Goal: Task Accomplishment & Management: Manage account settings

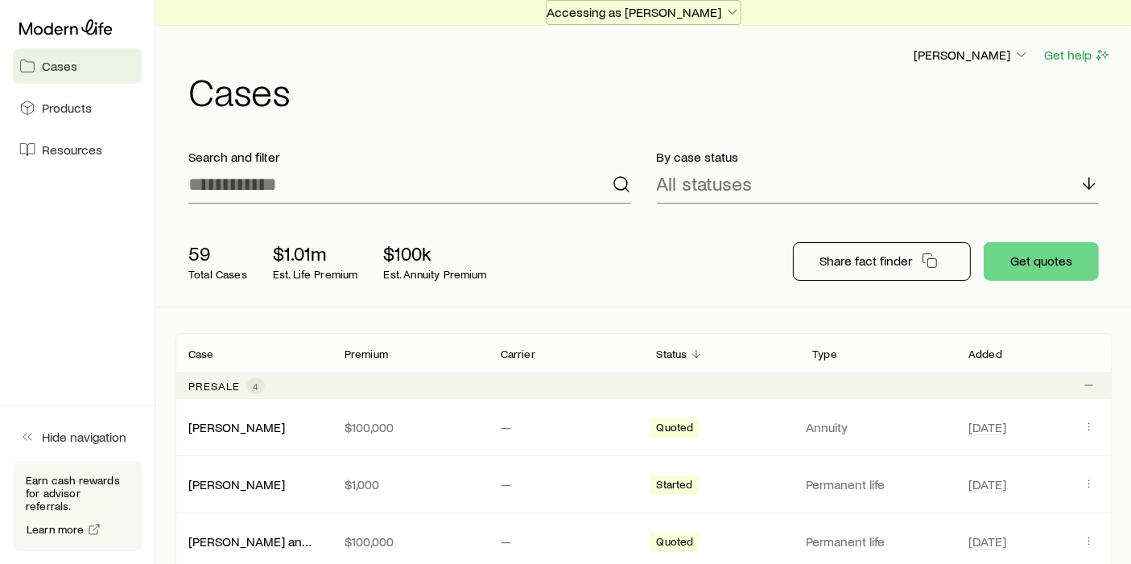
click at [686, 15] on p "Accessing as [PERSON_NAME]" at bounding box center [643, 12] width 194 height 16
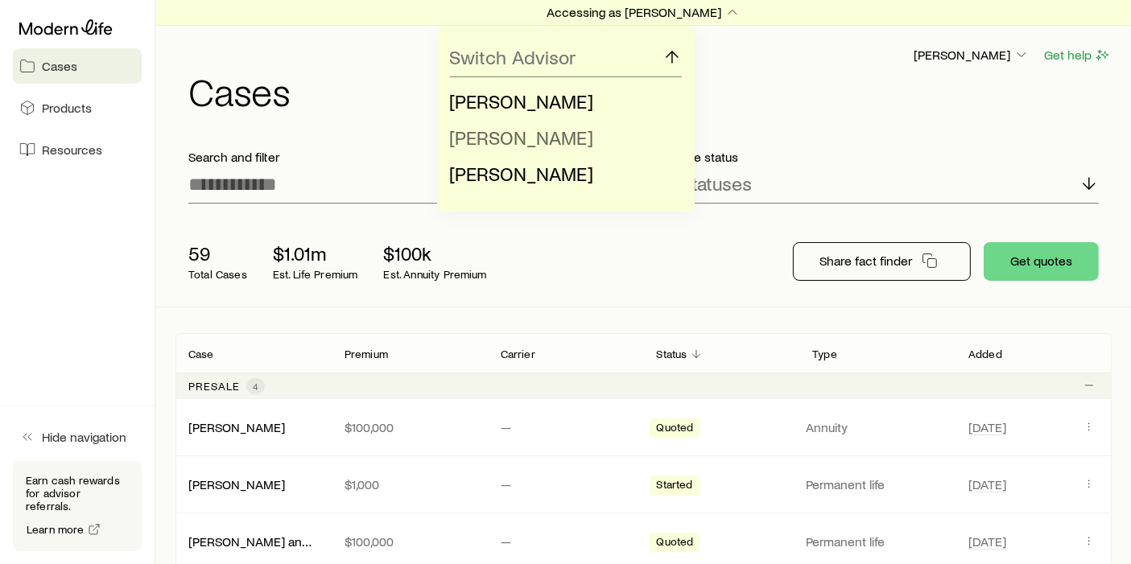
click at [589, 135] on li "[PERSON_NAME]" at bounding box center [561, 138] width 222 height 36
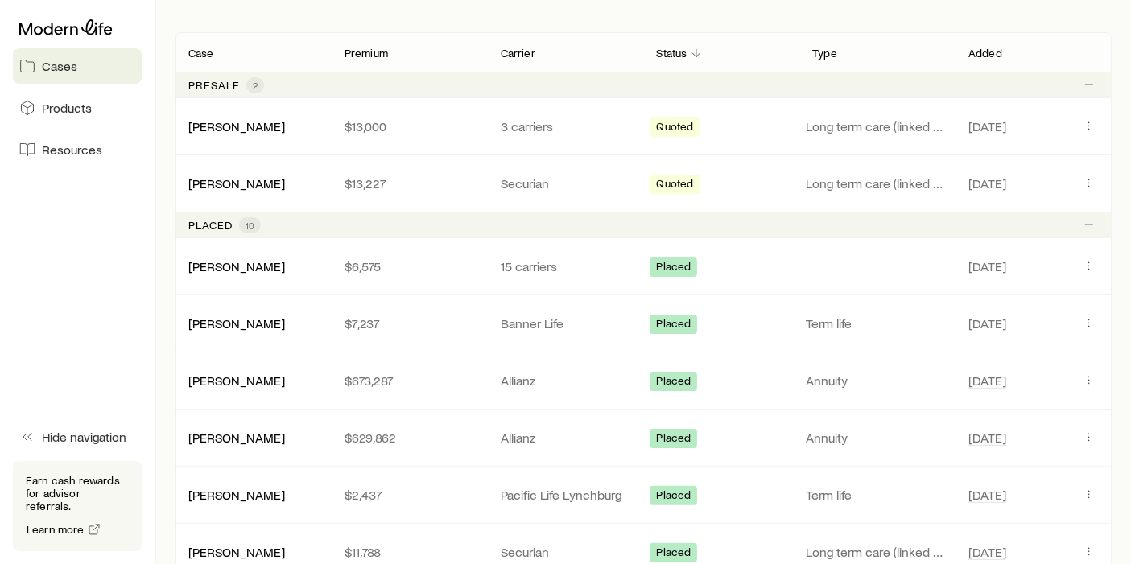
scroll to position [299, 0]
click at [1092, 255] on div "[PERSON_NAME] $6,575 15 carriers Placed [DATE]" at bounding box center [643, 268] width 936 height 56
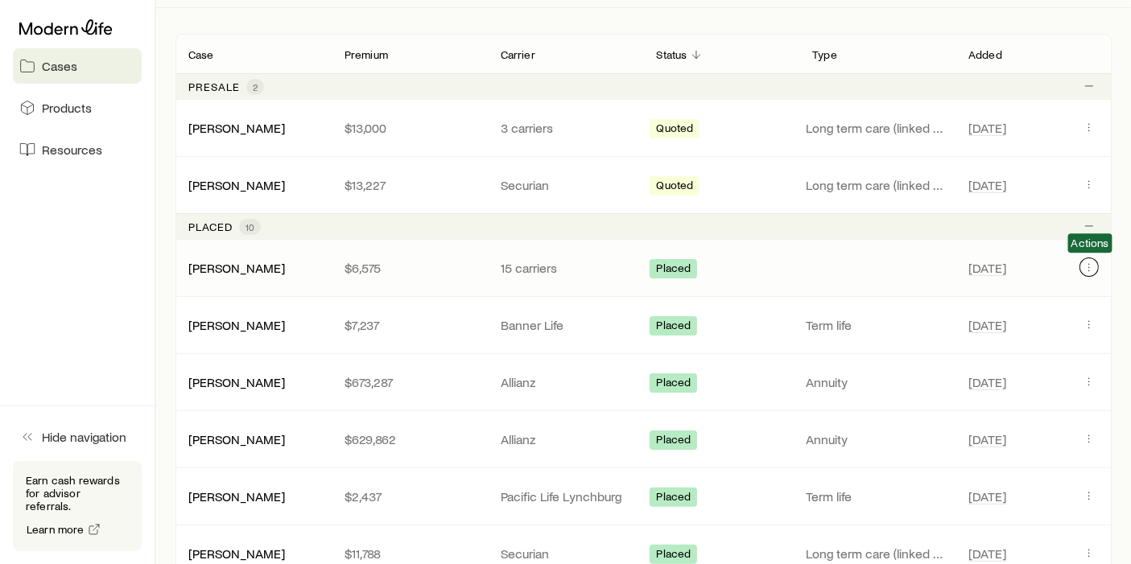
click at [1091, 261] on icon "Client cases" at bounding box center [1089, 267] width 13 height 13
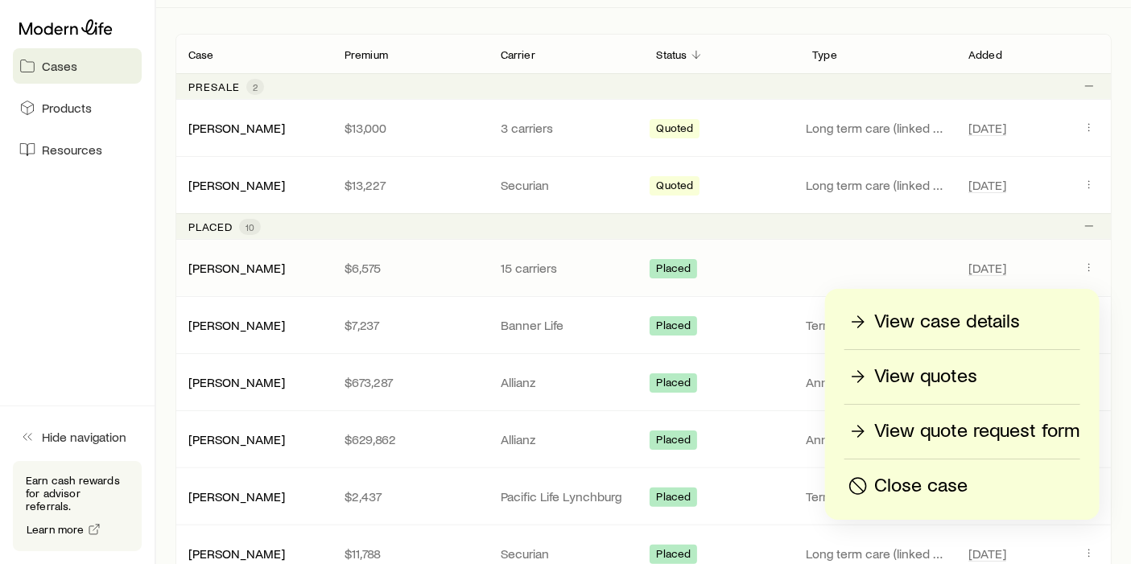
click at [996, 328] on p "View case details" at bounding box center [947, 322] width 146 height 26
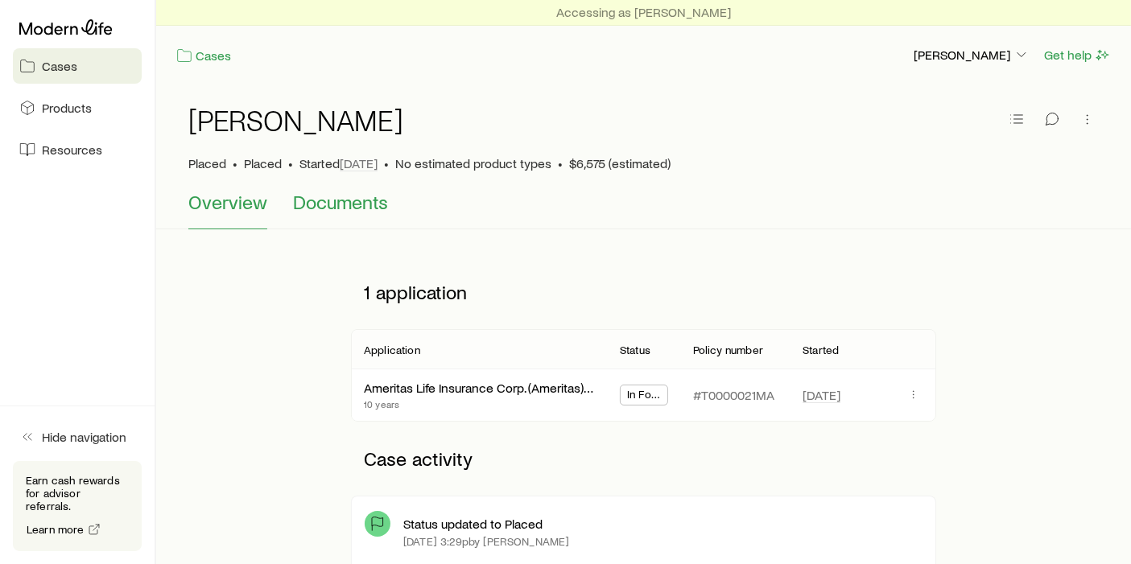
click at [343, 192] on span "Documents" at bounding box center [340, 202] width 95 height 23
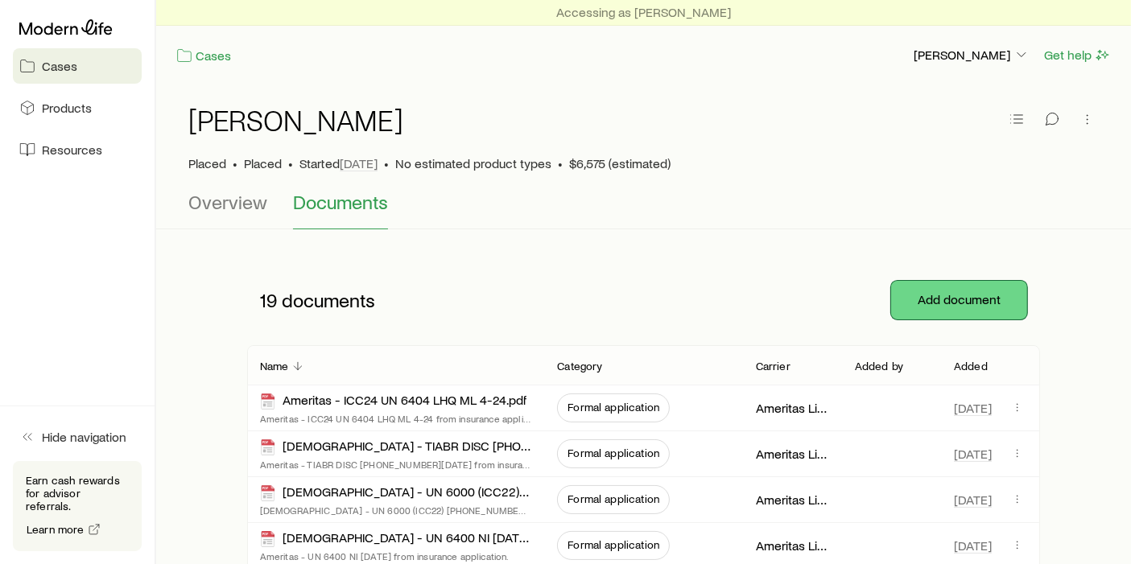
click at [938, 287] on button "Add document" at bounding box center [959, 300] width 136 height 39
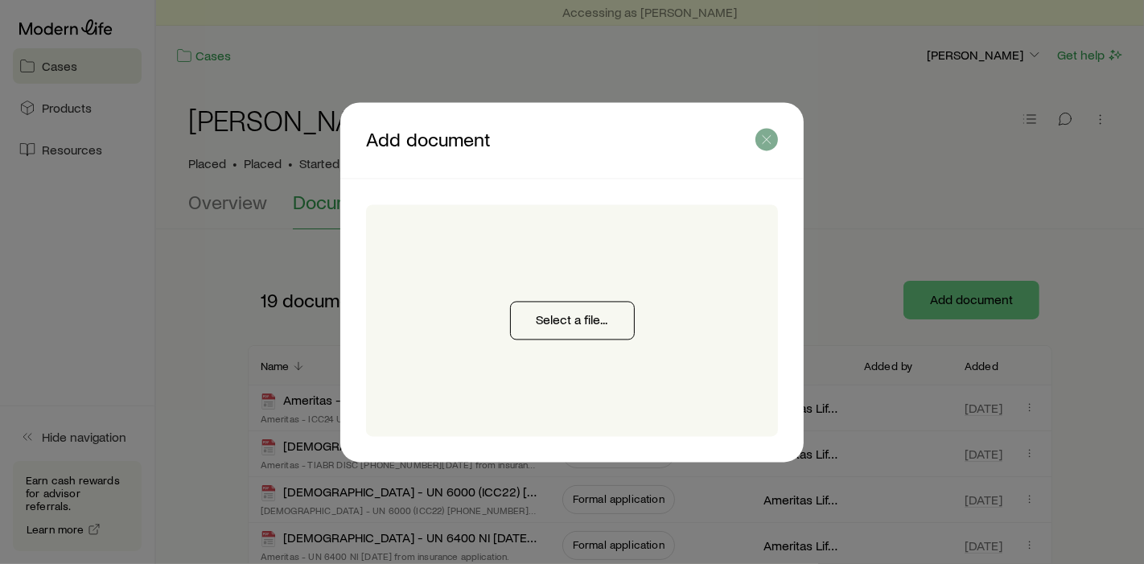
drag, startPoint x: 759, startPoint y: 155, endPoint x: 763, endPoint y: 146, distance: 9.7
click at [759, 153] on header "Add document" at bounding box center [572, 140] width 464 height 76
click at [763, 143] on icon "button" at bounding box center [767, 139] width 16 height 16
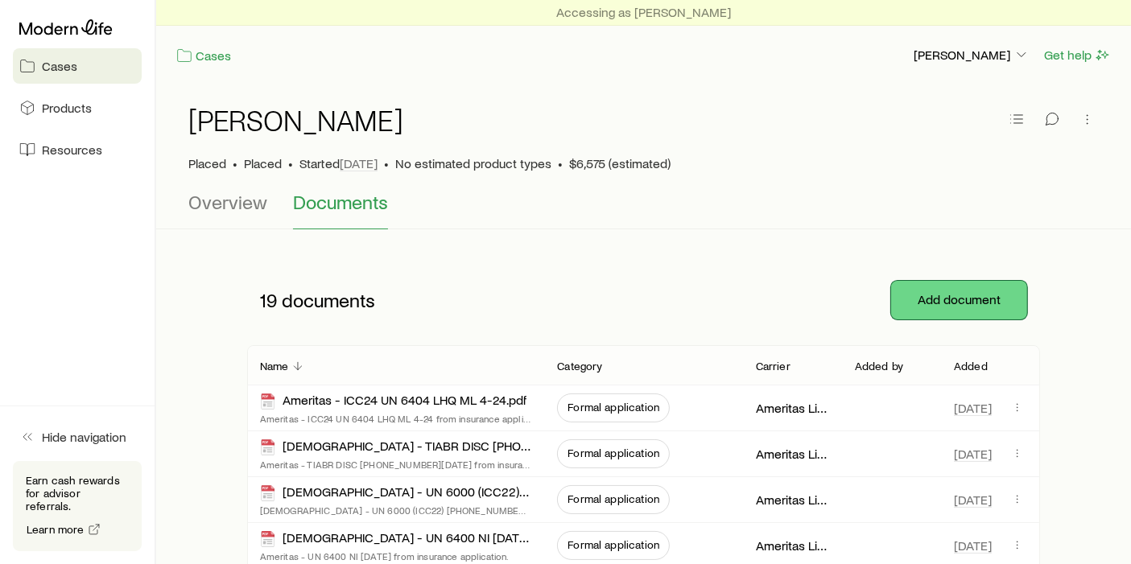
click at [925, 295] on button "Add document" at bounding box center [959, 300] width 136 height 39
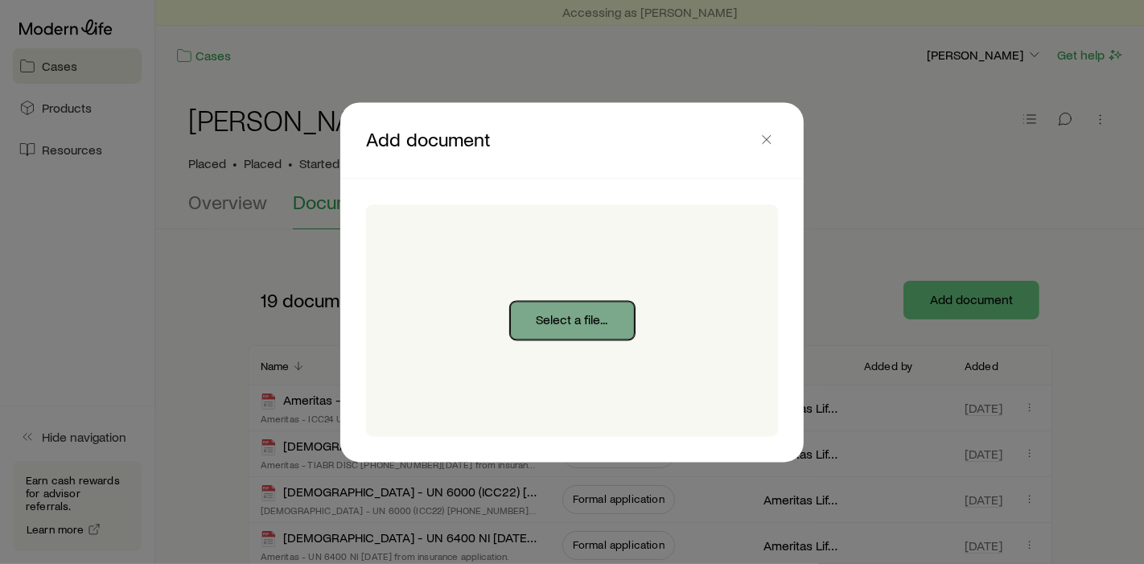
click at [576, 312] on button "Select a file..." at bounding box center [572, 320] width 125 height 39
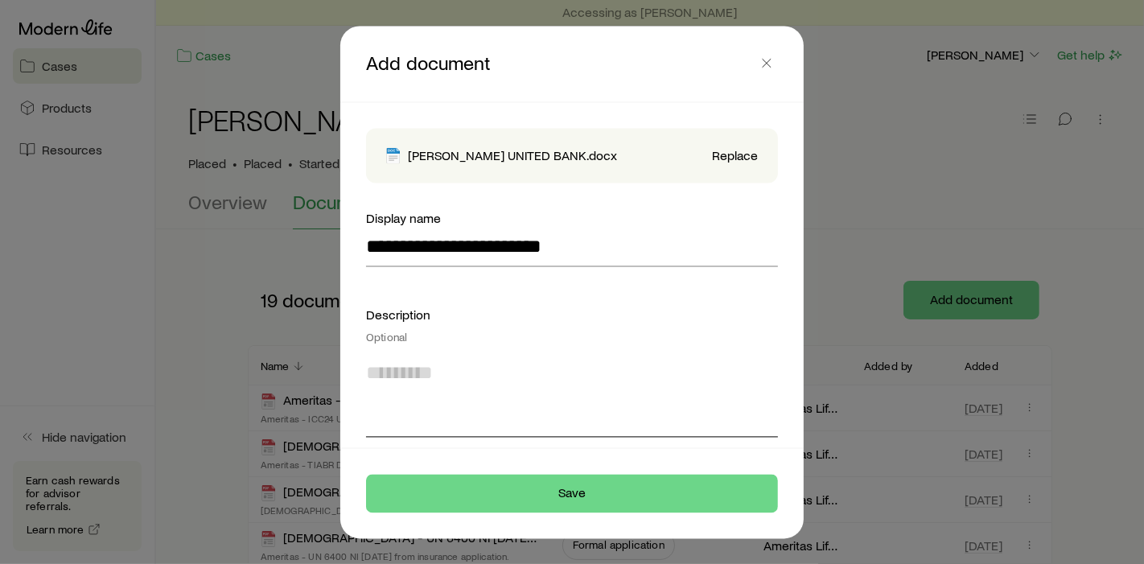
click at [586, 419] on textarea at bounding box center [572, 394] width 412 height 88
type textarea "*"
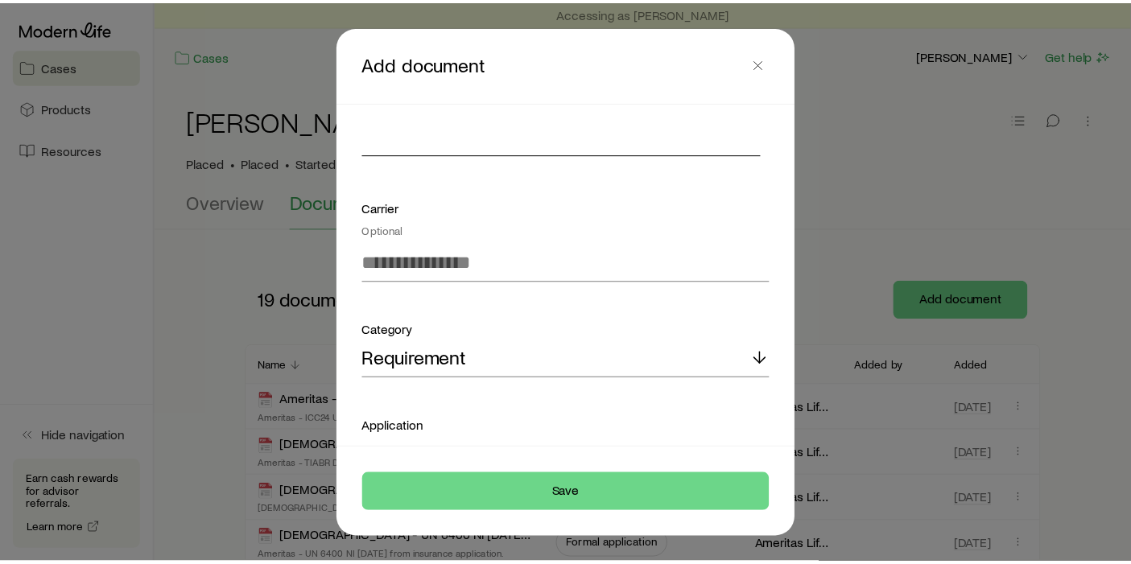
scroll to position [275, 0]
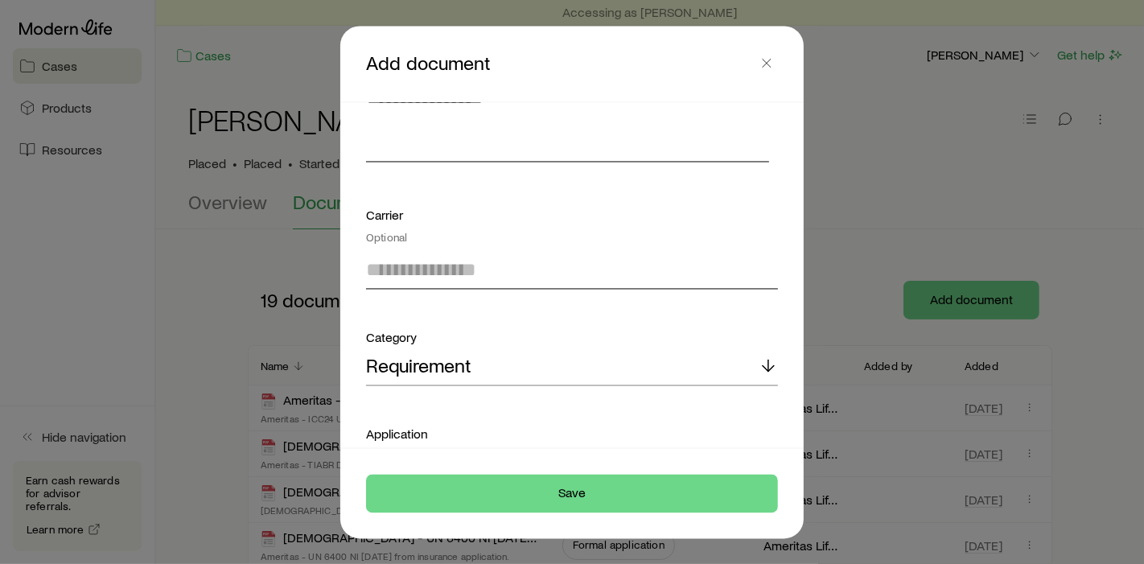
type textarea "**********"
click at [529, 262] on input at bounding box center [572, 270] width 412 height 39
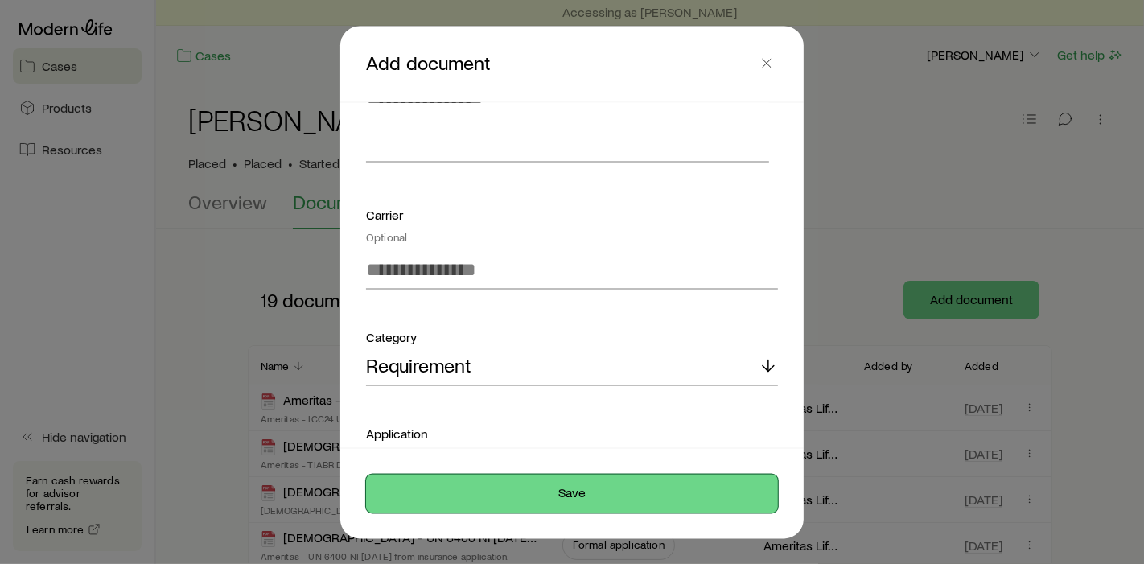
click at [530, 506] on button "Save" at bounding box center [572, 493] width 412 height 39
